Goal: Task Accomplishment & Management: Manage account settings

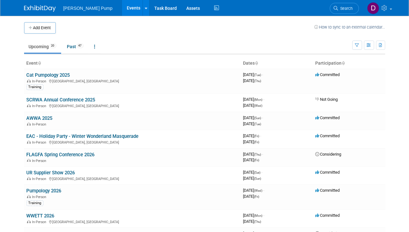
click at [43, 72] on link "Cat Pumpology 2025" at bounding box center [48, 75] width 43 height 6
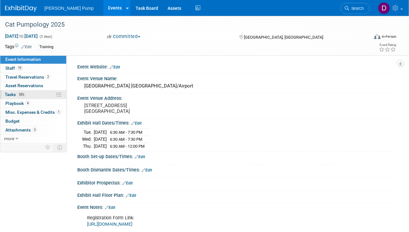
click at [10, 94] on span "Tasks 55%" at bounding box center [15, 94] width 21 height 5
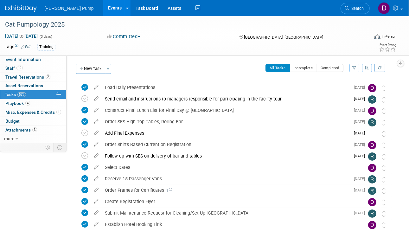
click at [353, 66] on icon "button" at bounding box center [354, 68] width 4 height 4
click at [350, 87] on select "-- Select Assignee -- All unassigned tasks Assigned to me [PERSON_NAME] [PERSON…" at bounding box center [328, 88] width 52 height 9
select select "a6617870-a61b-498e-8e8d-88cf9793287c"
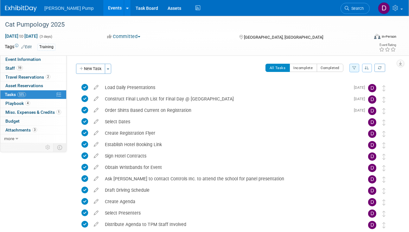
click at [356, 66] on icon "button" at bounding box center [354, 68] width 4 height 4
click at [351, 88] on select "-- Select Assignee -- All unassigned tasks Assigned to me [PERSON_NAME] [PERSON…" at bounding box center [328, 88] width 52 height 9
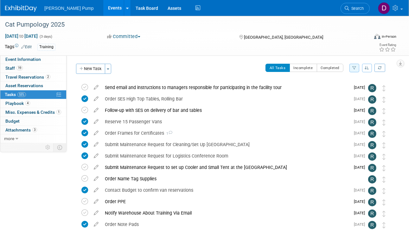
click at [355, 66] on icon "button" at bounding box center [354, 68] width 4 height 4
click at [350, 88] on select "-- Select Assignee -- All unassigned tasks Assigned to me [PERSON_NAME] [PERSON…" at bounding box center [328, 88] width 52 height 9
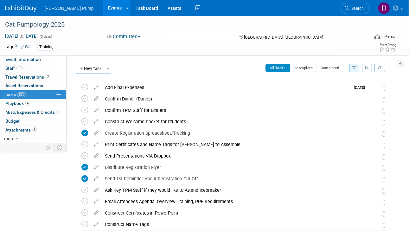
click at [355, 68] on icon "button" at bounding box center [354, 68] width 4 height 4
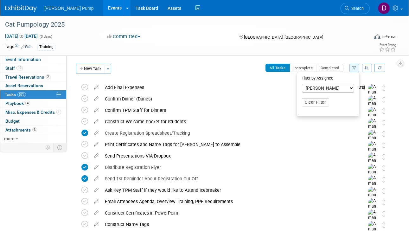
click at [350, 87] on select "-- Select Assignee -- All unassigned tasks Assigned to me [PERSON_NAME] [PERSON…" at bounding box center [328, 88] width 52 height 9
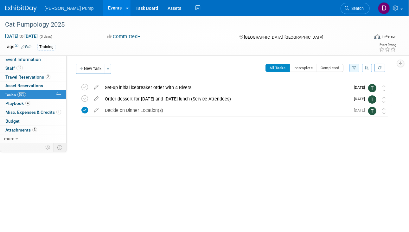
click at [356, 68] on icon "button" at bounding box center [354, 68] width 4 height 4
click at [352, 90] on select "-- Select Assignee -- All unassigned tasks Assigned to me [PERSON_NAME] [PERSON…" at bounding box center [328, 88] width 52 height 9
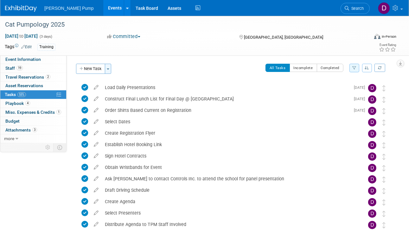
click at [108, 69] on span "button" at bounding box center [108, 68] width 3 height 1
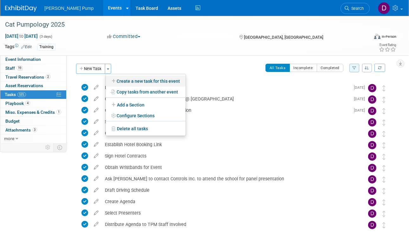
click at [159, 80] on link "Create a new task for this event" at bounding box center [146, 81] width 80 height 11
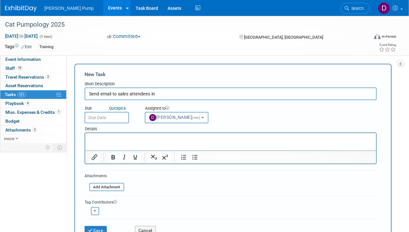
click at [118, 93] on input "Send email to sales attendees in" at bounding box center [230, 93] width 292 height 13
type input "Inform sales attendees (via email) to bring their laptops"
click at [201, 117] on b "button" at bounding box center [202, 117] width 3 height 1
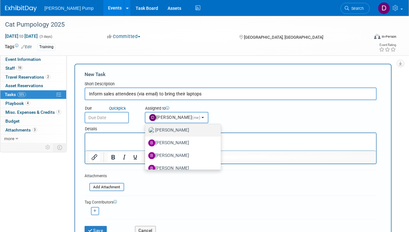
scroll to position [32, 0]
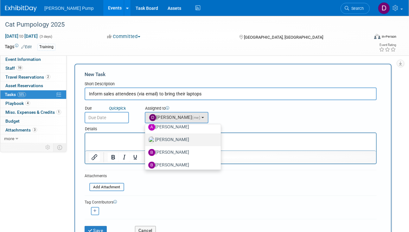
click at [175, 141] on label "[PERSON_NAME]" at bounding box center [181, 139] width 66 height 10
click at [146, 141] on input "[PERSON_NAME]" at bounding box center [144, 139] width 4 height 4
select select "498b8e7a-004b-40fd-bfca-d11e74525cf6"
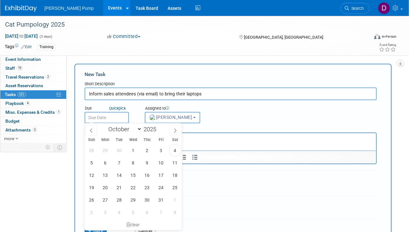
click at [116, 116] on input "text" at bounding box center [106, 117] width 44 height 11
click at [147, 163] on span "9" at bounding box center [147, 162] width 12 height 12
type input "[DATE]"
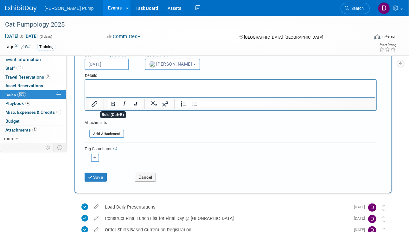
scroll to position [63, 0]
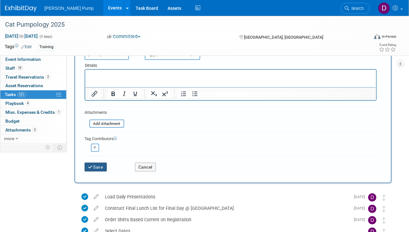
click at [94, 164] on button "Save" at bounding box center [95, 166] width 22 height 9
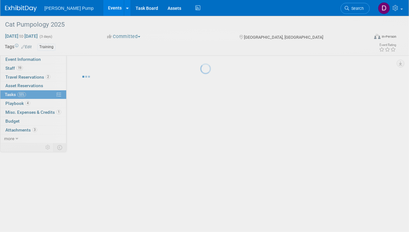
scroll to position [0, 0]
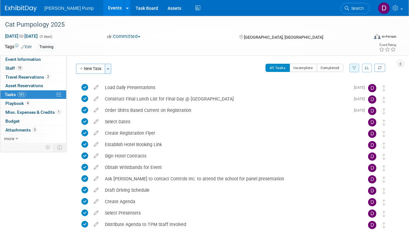
click at [108, 68] on span "button" at bounding box center [108, 68] width 3 height 1
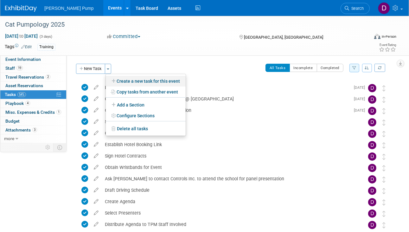
click at [133, 80] on link "Create a new task for this event" at bounding box center [146, 81] width 80 height 11
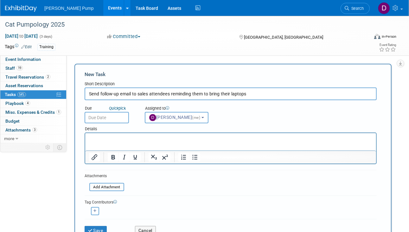
type input "Send follow-up email to sales attendees reminding them to bring their laptops"
click at [112, 117] on input "text" at bounding box center [106, 117] width 44 height 11
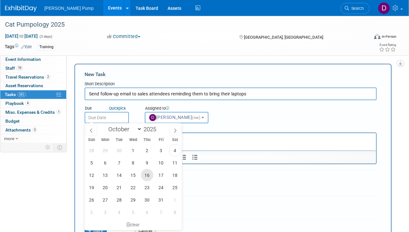
click at [149, 176] on span "16" at bounding box center [147, 175] width 12 height 12
type input "[DATE]"
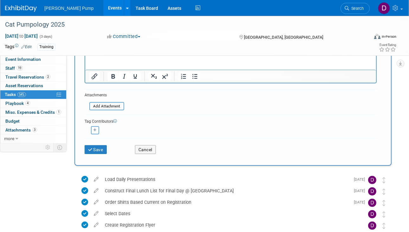
scroll to position [95, 0]
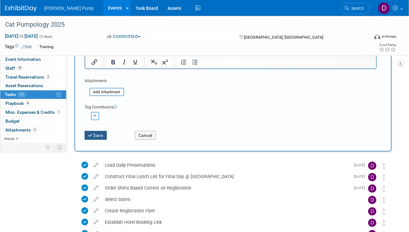
click at [97, 131] on button "Save" at bounding box center [95, 135] width 22 height 9
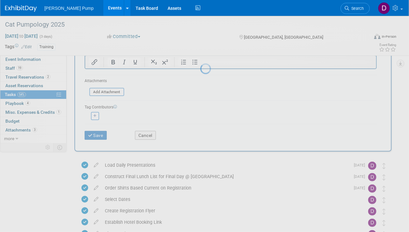
scroll to position [0, 0]
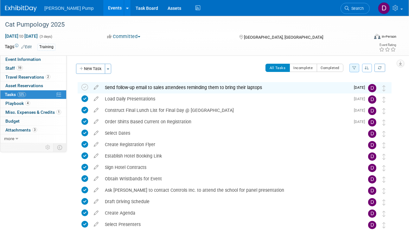
click at [353, 67] on icon "button" at bounding box center [354, 68] width 4 height 4
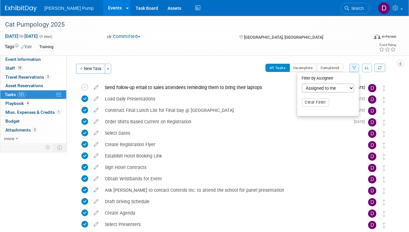
click at [351, 87] on select "-- Select Assignee -- All unassigned tasks Assigned to me [PERSON_NAME] [PERSON…" at bounding box center [328, 88] width 52 height 9
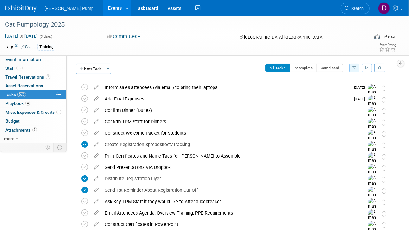
click at [354, 67] on icon "button" at bounding box center [354, 68] width 4 height 4
click at [351, 89] on select "-- Select Assignee -- All unassigned tasks Assigned to me [PERSON_NAME] [PERSON…" at bounding box center [328, 88] width 52 height 9
select select "-1"
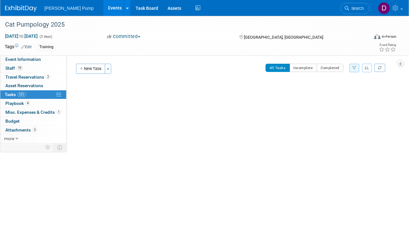
click at [356, 68] on button "button" at bounding box center [354, 68] width 10 height 9
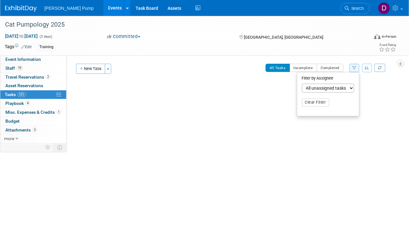
click at [351, 89] on select "-- Select Assignee -- All unassigned tasks Assigned to me [PERSON_NAME] [PERSON…" at bounding box center [328, 88] width 52 height 9
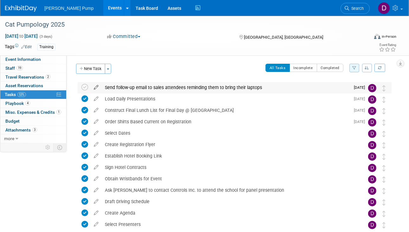
click at [95, 87] on icon at bounding box center [96, 86] width 11 height 8
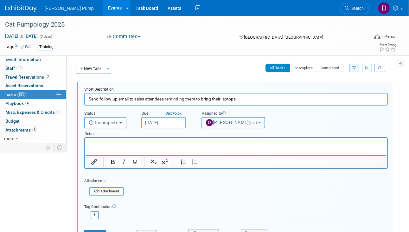
click at [258, 122] on b "button" at bounding box center [259, 122] width 3 height 1
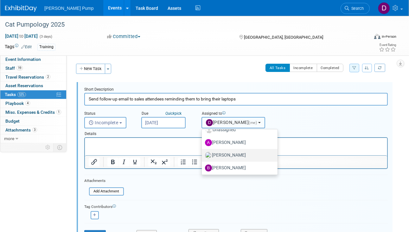
scroll to position [32, 0]
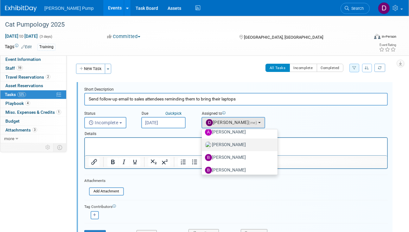
click at [239, 145] on label "[PERSON_NAME]" at bounding box center [238, 145] width 66 height 10
click at [203, 145] on input "[PERSON_NAME]" at bounding box center [200, 144] width 4 height 4
select select "498b8e7a-004b-40fd-bfca-d11e74525cf6"
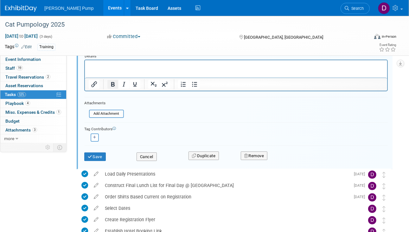
scroll to position [95, 0]
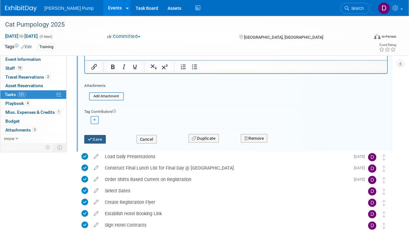
click at [102, 138] on button "Save" at bounding box center [95, 139] width 22 height 9
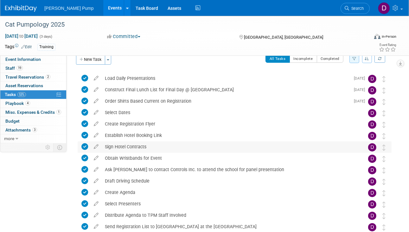
scroll to position [0, 0]
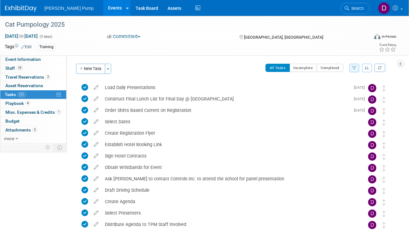
click at [353, 67] on icon "button" at bounding box center [354, 68] width 4 height 4
click at [350, 88] on select "-- Select Assignee -- All unassigned tasks Assigned to me [PERSON_NAME] [PERSON…" at bounding box center [328, 88] width 52 height 9
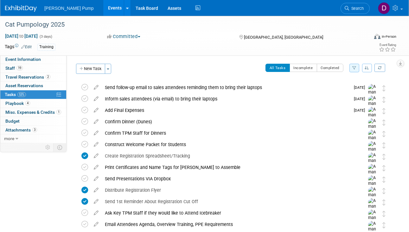
click at [354, 68] on icon "button" at bounding box center [354, 68] width 4 height 4
click at [351, 90] on select "-- Select Assignee -- All unassigned tasks Assigned to me [PERSON_NAME] [PERSON…" at bounding box center [328, 88] width 52 height 9
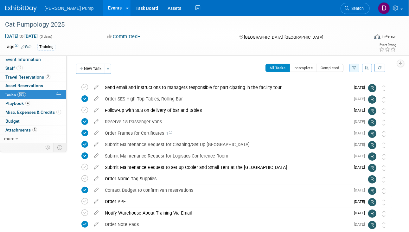
click at [353, 66] on icon "button" at bounding box center [354, 68] width 4 height 4
click at [350, 87] on select "-- Select Assignee -- All unassigned tasks Assigned to me [PERSON_NAME] [PERSON…" at bounding box center [328, 88] width 52 height 9
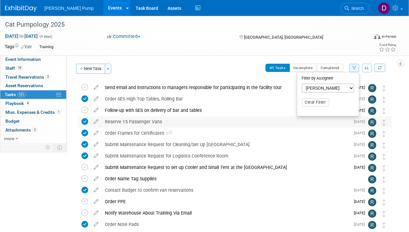
click at [266, 116] on div "Reserve 15 Passenger Vans" at bounding box center [226, 121] width 248 height 11
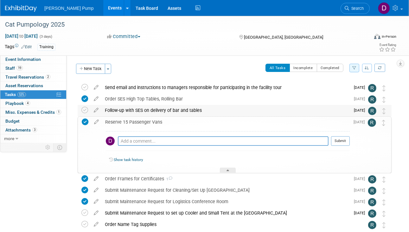
click at [258, 104] on td "Order SES High Top Tables, Rolling Bar Pro tip: Press Ctrl-Enter to submit comm…" at bounding box center [226, 98] width 248 height 11
click at [256, 116] on td "Follow-up with SES on delivery of bar and tables Pro tip: Press Ctrl-Enter to s…" at bounding box center [226, 110] width 248 height 11
click at [255, 122] on div "Reserve 15 Passenger Vans" at bounding box center [225, 121] width 247 height 11
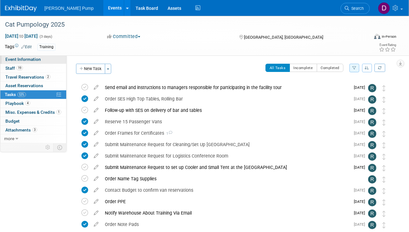
click at [26, 59] on span "Event Information" at bounding box center [22, 59] width 35 height 5
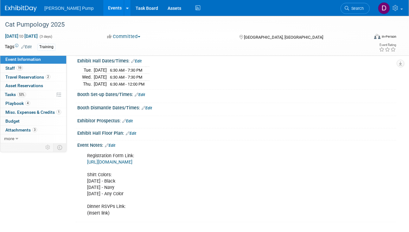
scroll to position [63, 0]
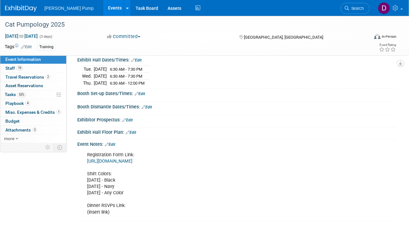
click at [132, 159] on link "[URL][DOMAIN_NAME]" at bounding box center [109, 160] width 45 height 5
click at [10, 69] on span "Staff 19" at bounding box center [13, 68] width 17 height 5
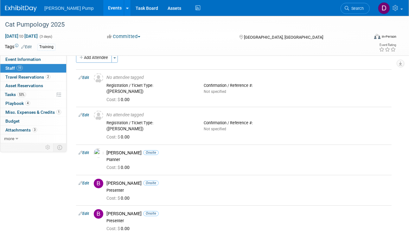
scroll to position [0, 0]
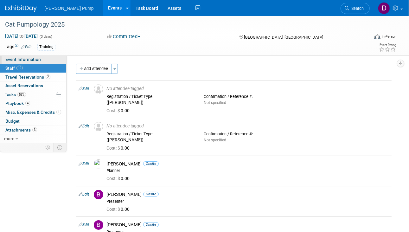
click at [19, 59] on span "Event Information" at bounding box center [22, 59] width 35 height 5
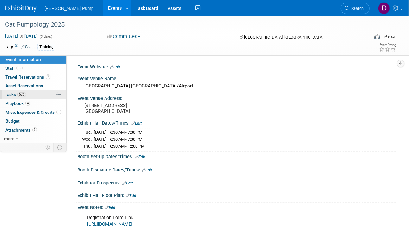
click at [10, 93] on span "Tasks 53%" at bounding box center [15, 94] width 21 height 5
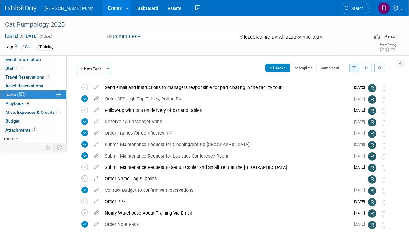
click at [353, 67] on icon "button" at bounding box center [354, 68] width 4 height 4
click at [351, 87] on select "-- Select Assignee -- All unassigned tasks Assigned to me [PERSON_NAME] [PERSON…" at bounding box center [328, 88] width 52 height 9
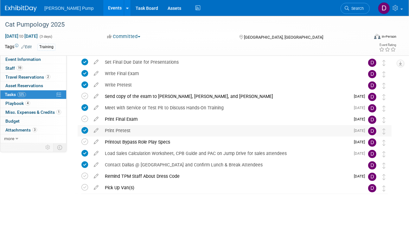
scroll to position [185, 0]
click at [28, 61] on span "Event Information" at bounding box center [22, 59] width 35 height 5
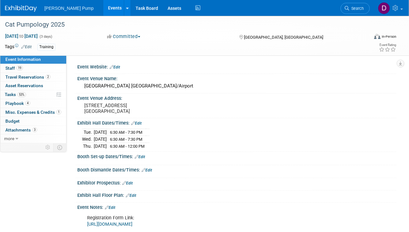
scroll to position [63, 0]
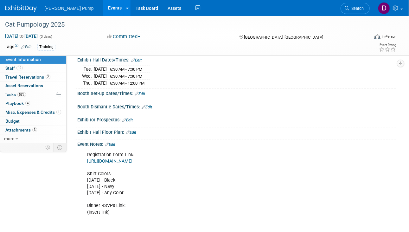
click at [132, 159] on link "[URL][DOMAIN_NAME]" at bounding box center [109, 160] width 45 height 5
click at [11, 95] on span "Tasks 53%" at bounding box center [15, 94] width 21 height 5
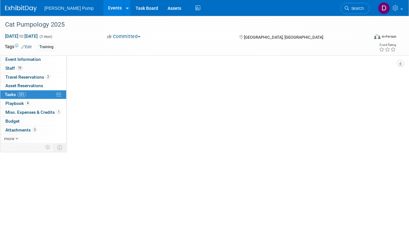
scroll to position [0, 0]
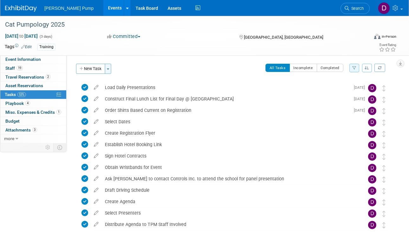
click at [108, 69] on span "button" at bounding box center [108, 68] width 3 height 1
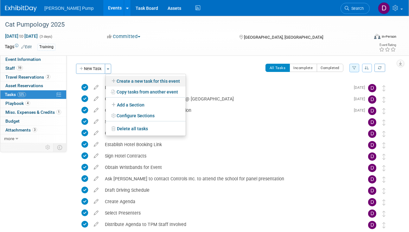
click at [124, 81] on link "Create a new task for this event" at bounding box center [146, 81] width 80 height 11
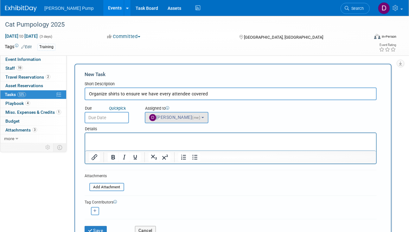
type input "Organize shirts to ensure we have every attendee covered"
click at [185, 117] on span "[PERSON_NAME] (me)" at bounding box center [175, 117] width 52 height 5
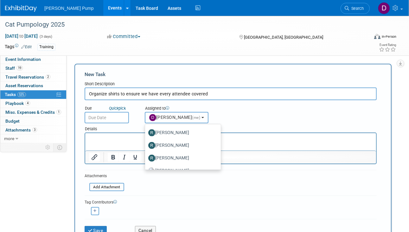
scroll to position [288, 0]
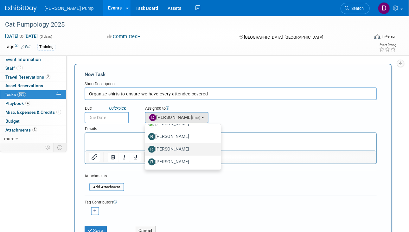
click at [182, 147] on label "[PERSON_NAME]" at bounding box center [181, 149] width 66 height 10
click at [146, 147] on input "[PERSON_NAME]" at bounding box center [144, 148] width 4 height 4
select select "692cc508-6126-42a2-8db1-a4700429aaa8"
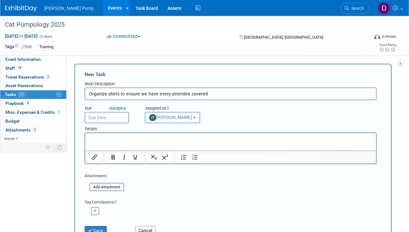
click at [96, 210] on icon "button" at bounding box center [94, 210] width 3 height 3
select select
click at [135, 210] on button "-- Select User --" at bounding box center [111, 212] width 51 height 11
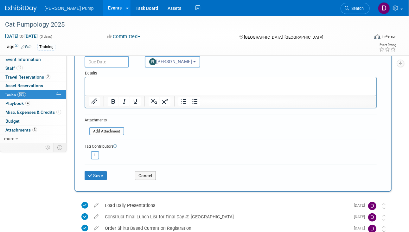
scroll to position [63, 0]
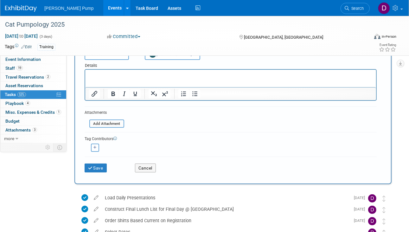
click at [96, 147] on icon "button" at bounding box center [94, 147] width 3 height 3
select select
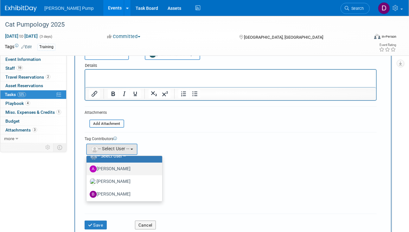
scroll to position [32, 0]
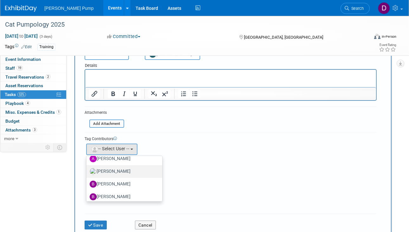
click at [110, 171] on label "[PERSON_NAME]" at bounding box center [123, 171] width 66 height 10
click at [87, 171] on input "[PERSON_NAME]" at bounding box center [85, 170] width 4 height 4
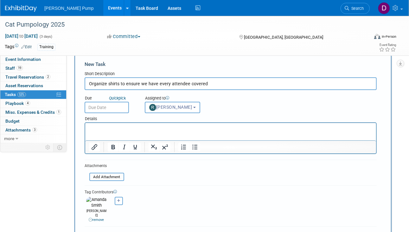
scroll to position [0, 0]
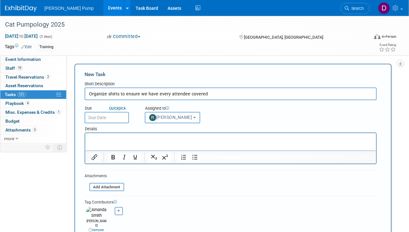
click at [113, 114] on input "text" at bounding box center [106, 117] width 44 height 11
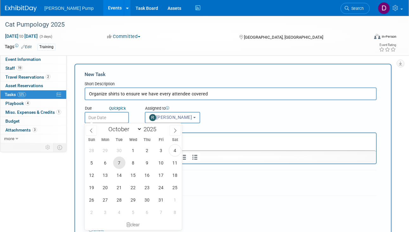
click at [118, 163] on span "7" at bounding box center [119, 162] width 12 height 12
type input "[DATE]"
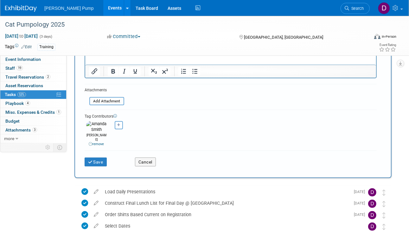
scroll to position [63, 0]
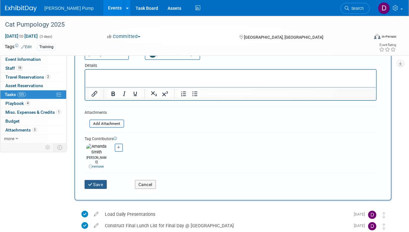
click at [98, 180] on button "Save" at bounding box center [95, 184] width 22 height 9
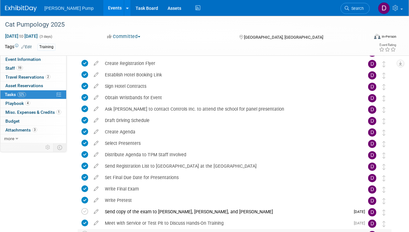
scroll to position [0, 0]
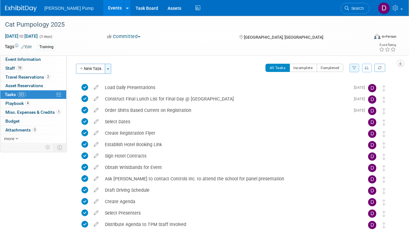
click at [108, 67] on button "Toggle Dropdown" at bounding box center [108, 69] width 6 height 10
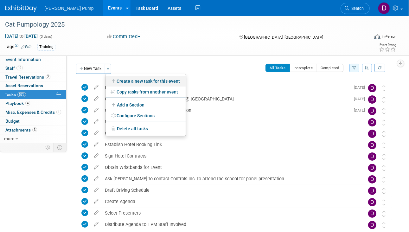
click at [131, 82] on link "Create a new task for this event" at bounding box center [146, 81] width 80 height 11
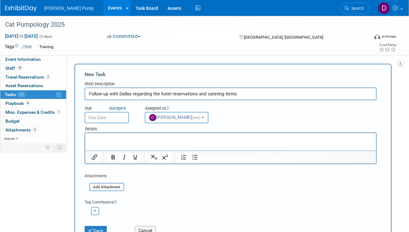
type input "Follow-up with Dallas regarding the hotel reservations and catering items"
click at [117, 120] on input "text" at bounding box center [106, 117] width 44 height 11
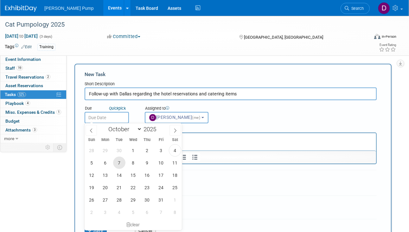
click at [119, 164] on span "7" at bounding box center [119, 162] width 12 height 12
type input "[DATE]"
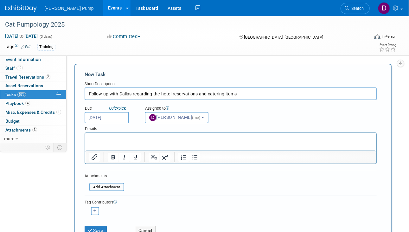
scroll to position [95, 0]
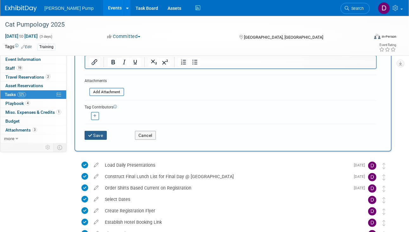
click at [99, 134] on button "Save" at bounding box center [95, 135] width 22 height 9
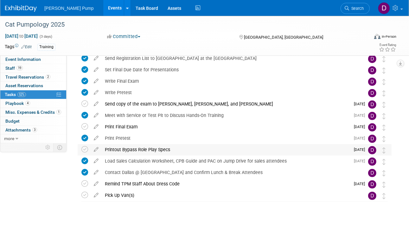
scroll to position [196, 0]
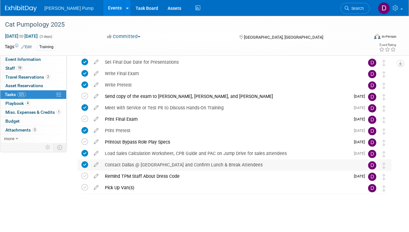
click at [86, 164] on icon at bounding box center [84, 164] width 7 height 7
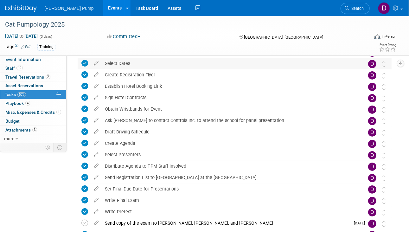
scroll to position [0, 0]
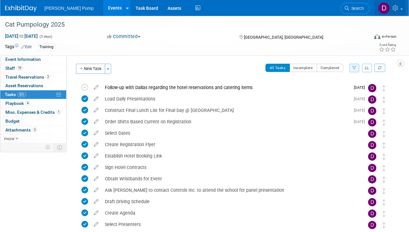
click at [400, 10] on link at bounding box center [389, 8] width 31 height 16
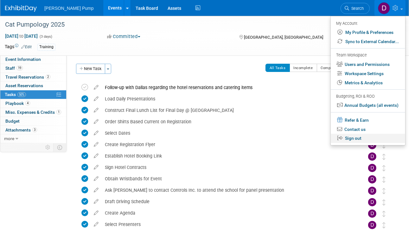
click at [351, 139] on link "Sign out" at bounding box center [367, 138] width 74 height 9
